Goal: Task Accomplishment & Management: Manage account settings

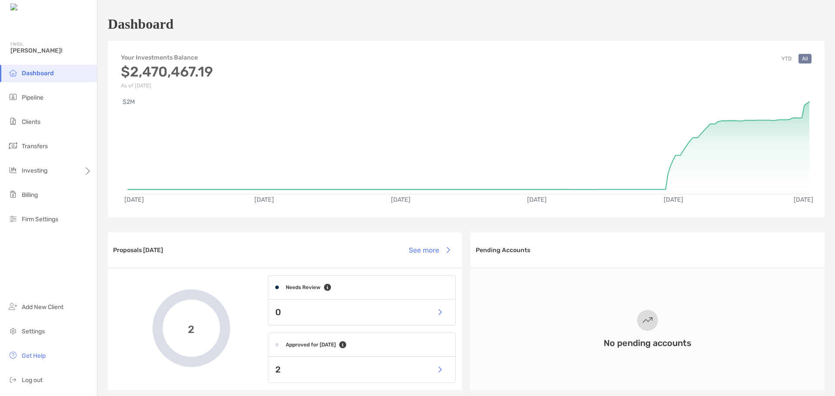
click at [393, 370] on div "2" at bounding box center [361, 370] width 187 height 26
click at [430, 371] on button "button" at bounding box center [439, 369] width 18 height 19
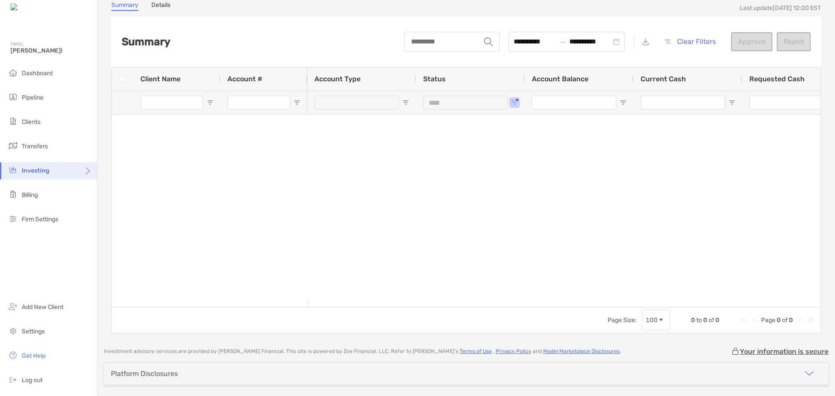
scroll to position [77, 0]
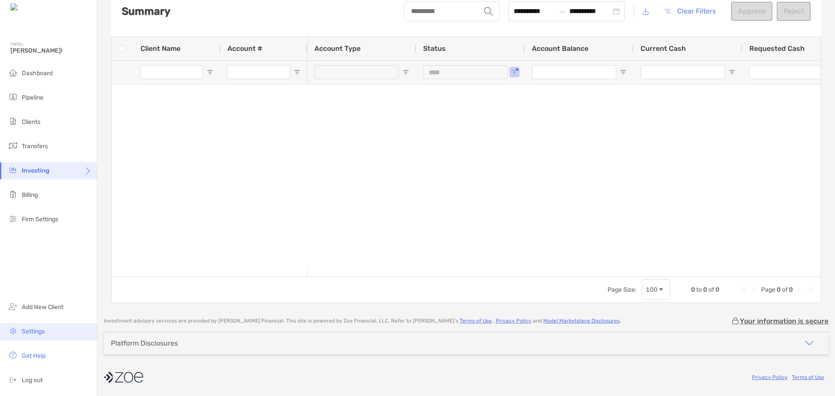
click at [46, 336] on li "Settings" at bounding box center [48, 331] width 97 height 17
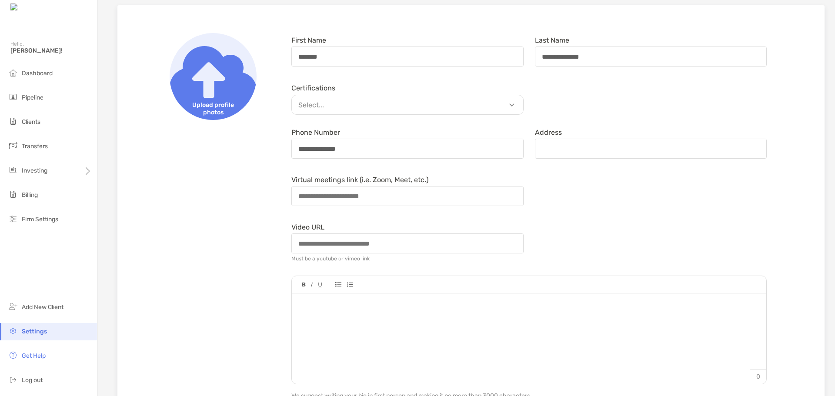
scroll to position [261, 0]
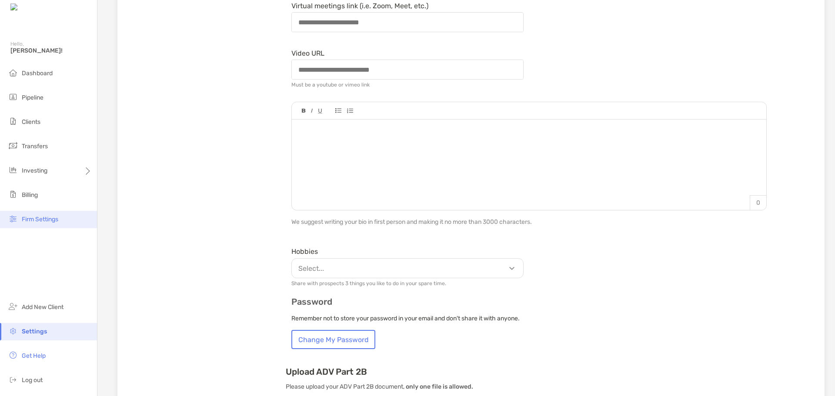
click at [51, 221] on span "Firm Settings" at bounding box center [40, 219] width 37 height 7
